Goal: Navigation & Orientation: Find specific page/section

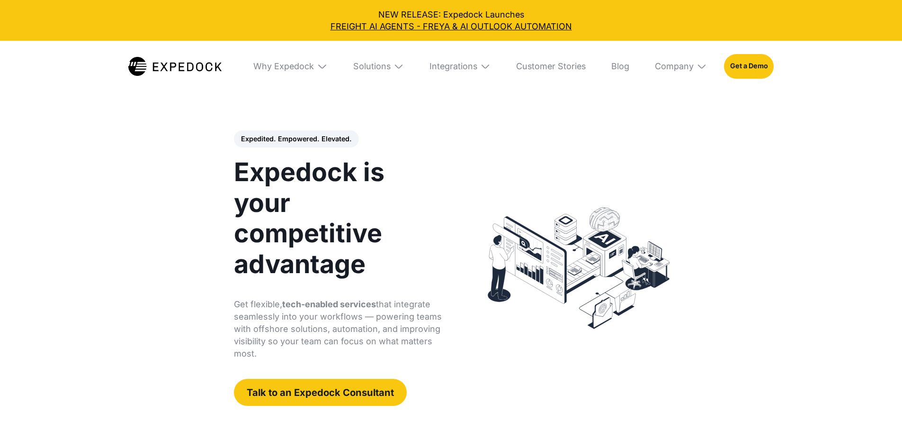
select select
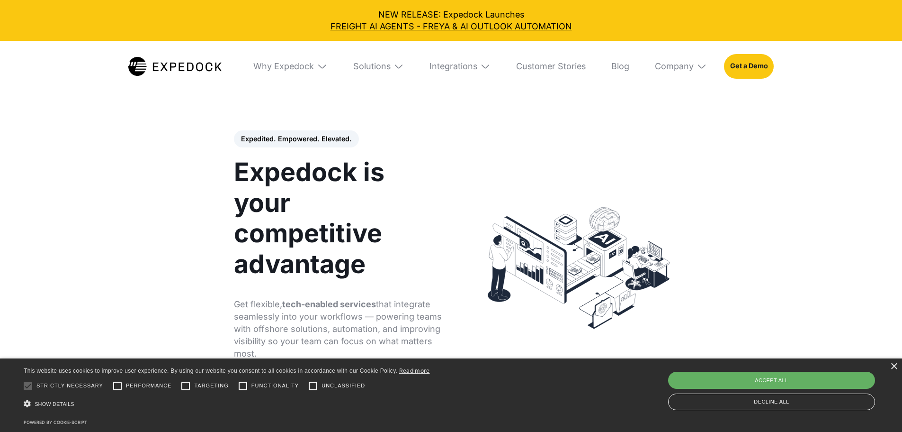
click at [799, 381] on div "Accept all" at bounding box center [771, 379] width 207 height 17
checkbox input "true"
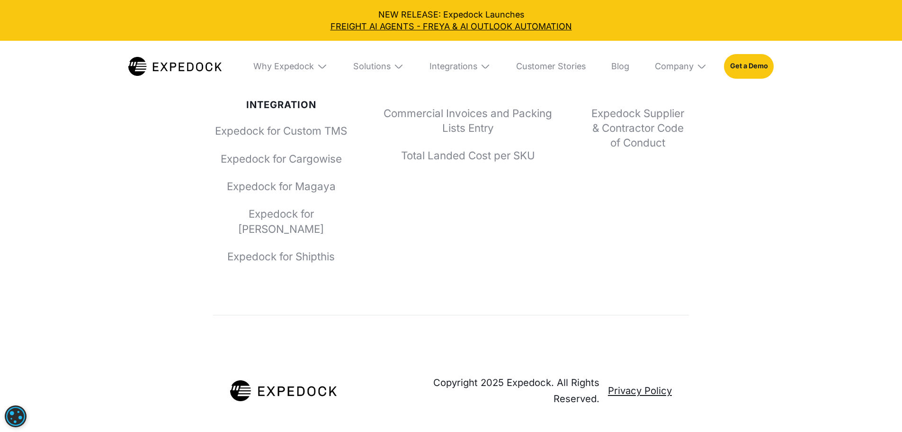
scroll to position [4382, 0]
click at [626, 37] on link "Careers" at bounding box center [638, 30] width 102 height 15
